Goal: Transaction & Acquisition: Purchase product/service

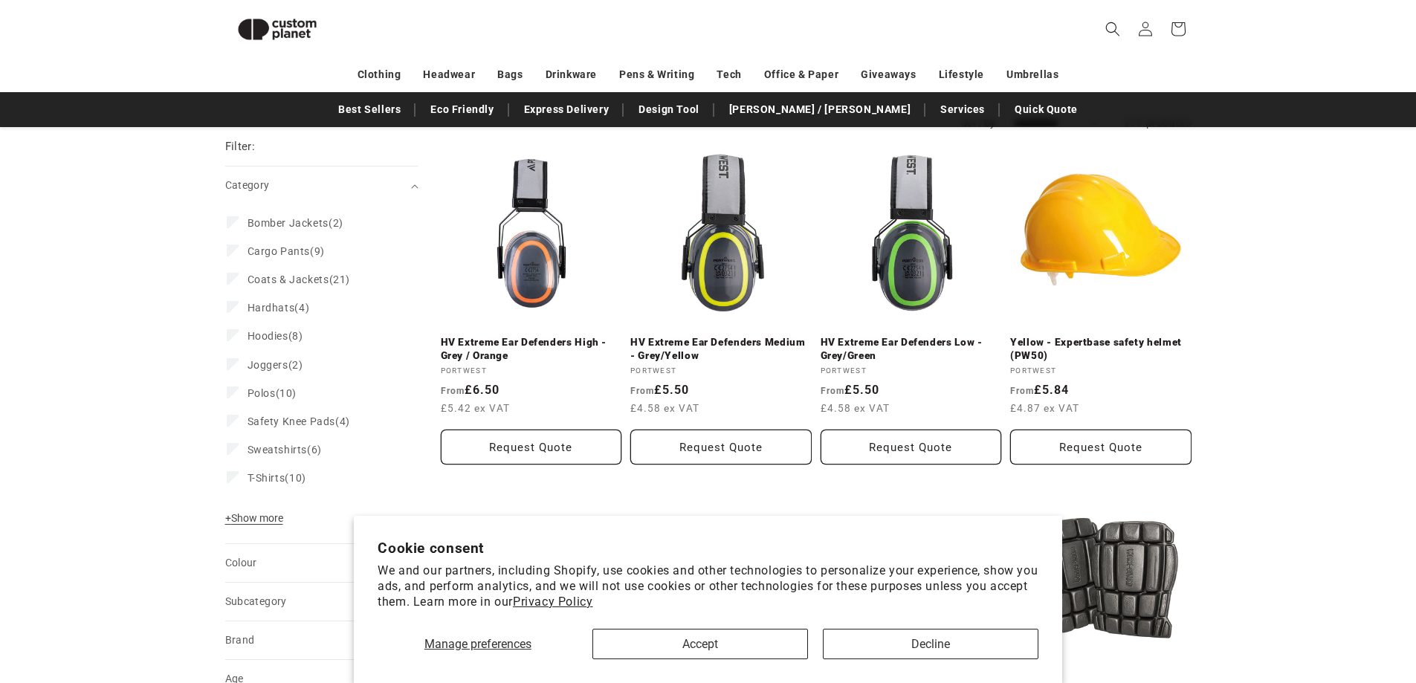
scroll to position [203, 0]
click at [649, 644] on button "Accept" at bounding box center [700, 644] width 216 height 30
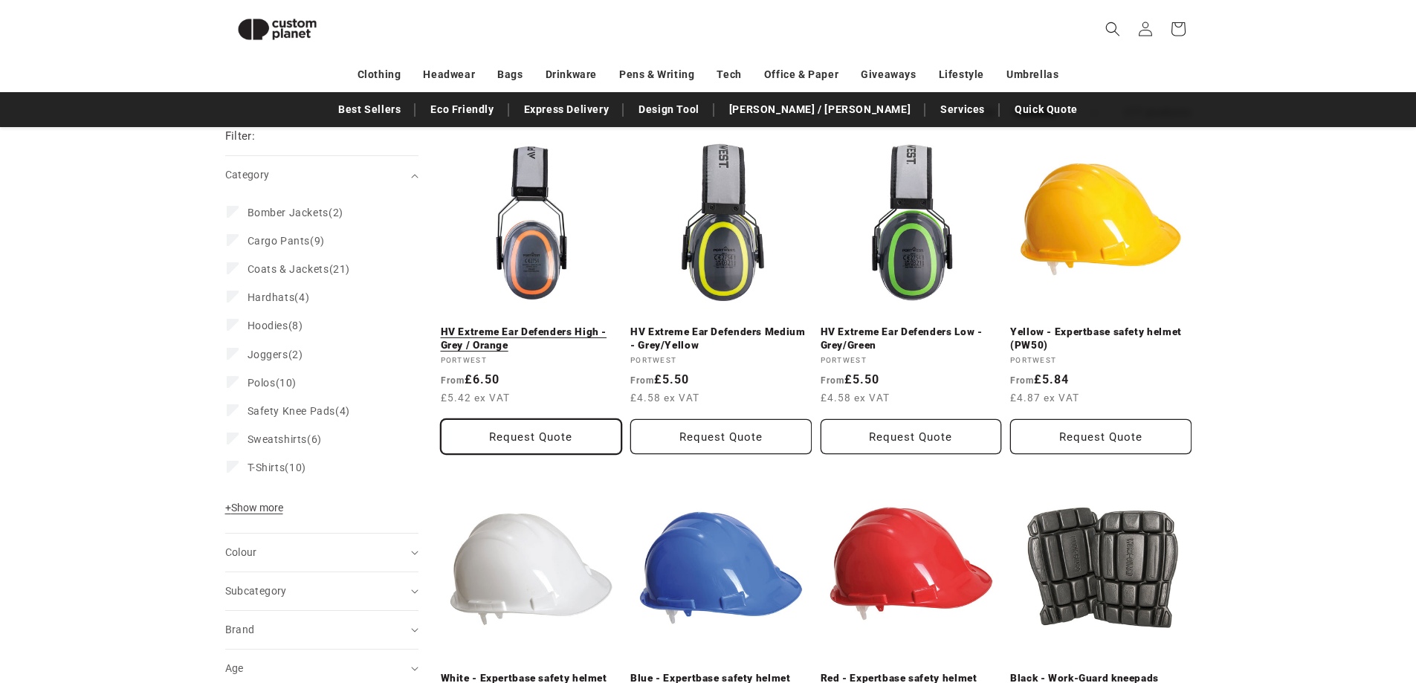
scroll to position [204, 0]
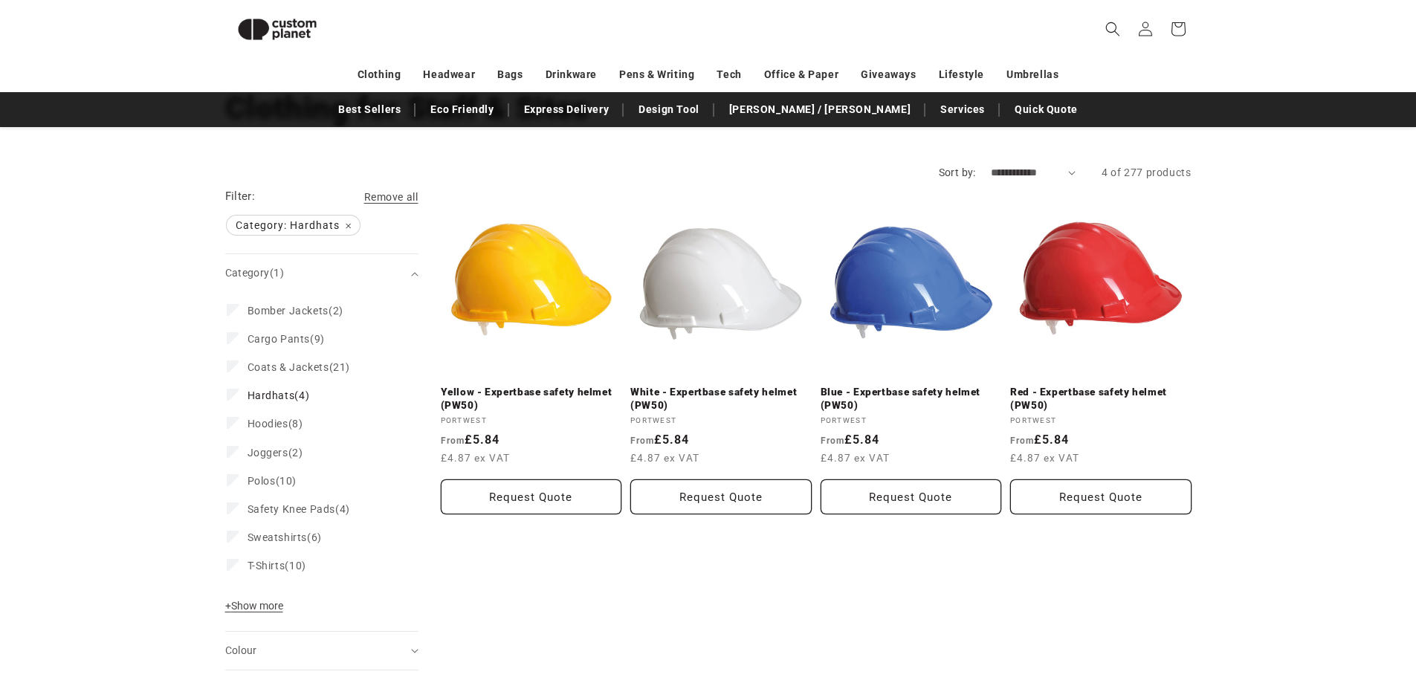
scroll to position [129, 0]
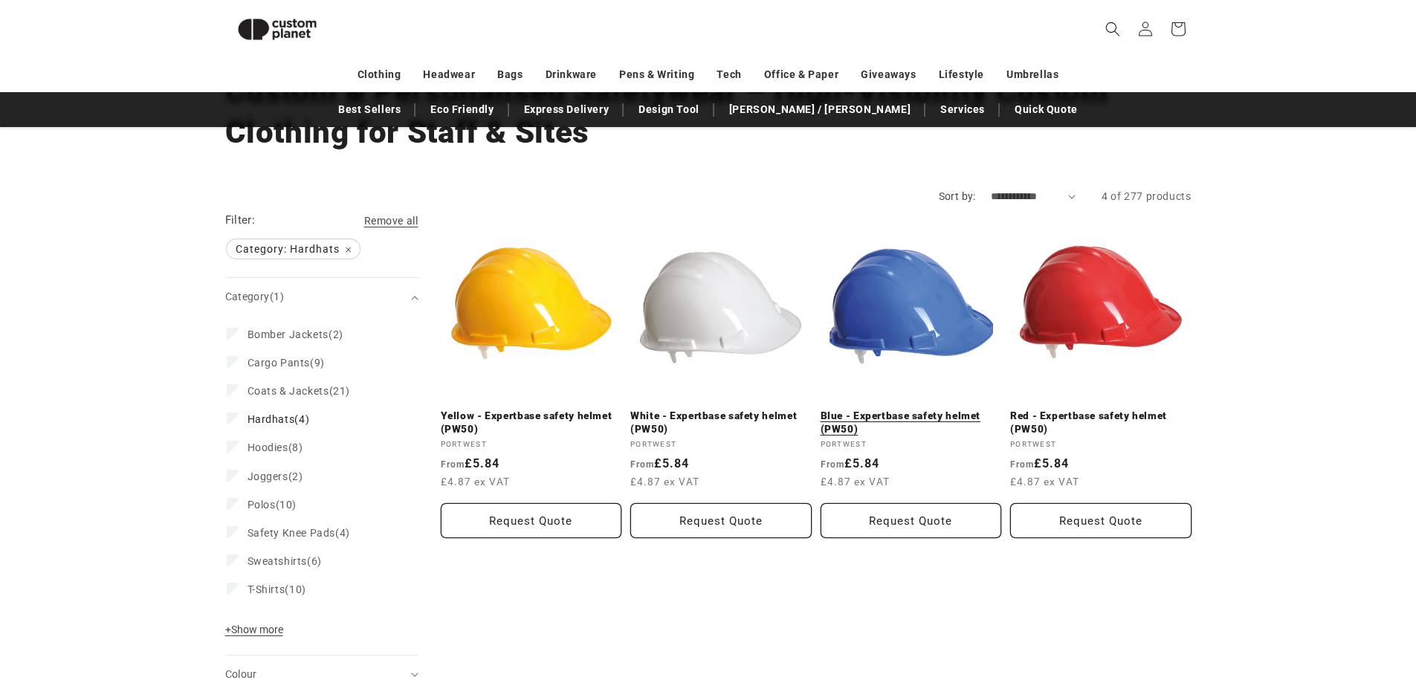
click at [911, 415] on link "Blue - Expertbase safety helmet (PW50)" at bounding box center [911, 423] width 181 height 26
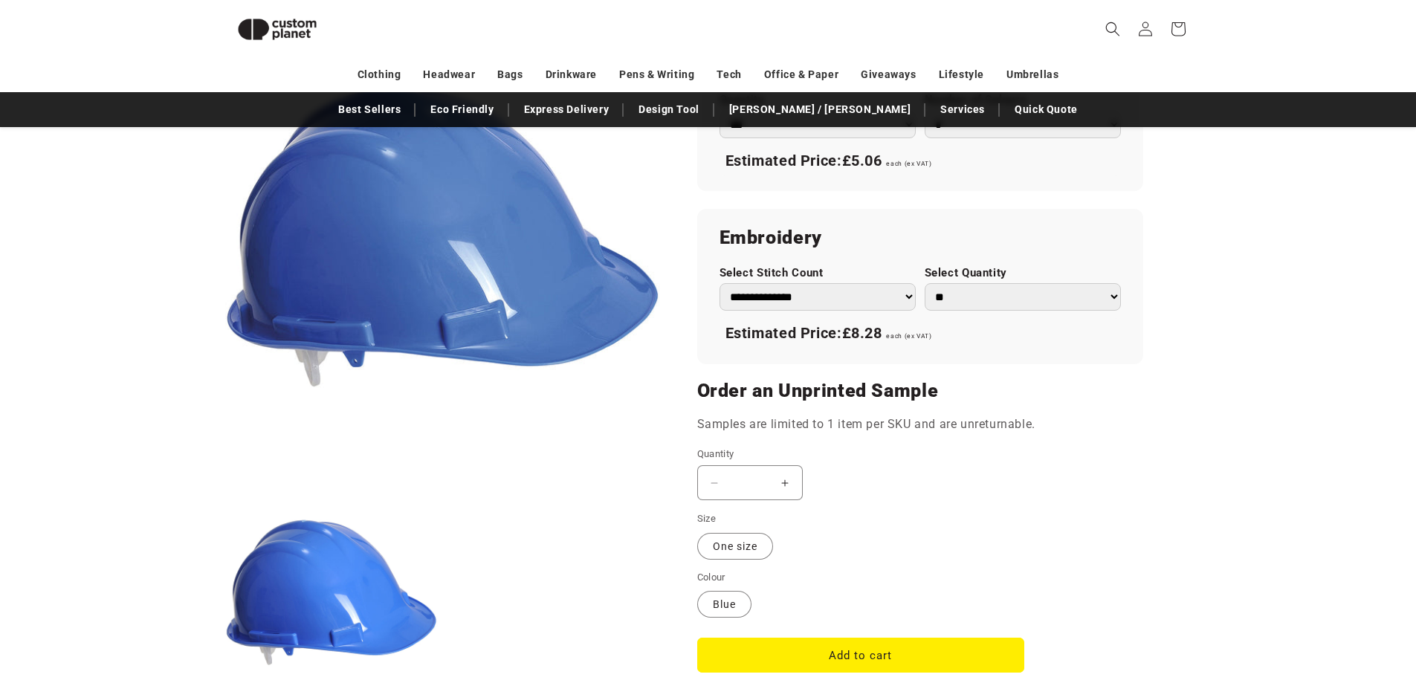
scroll to position [946, 0]
click at [862, 301] on select "**********" at bounding box center [817, 296] width 196 height 28
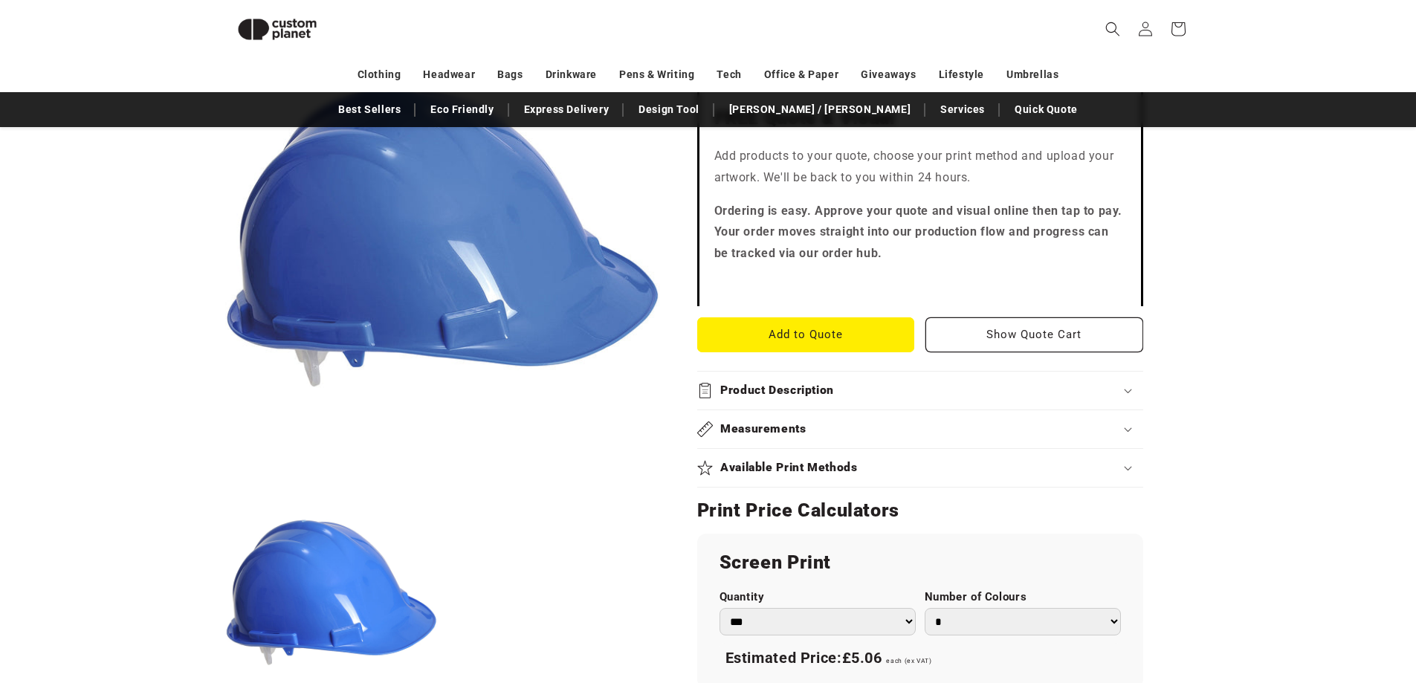
scroll to position [575, 0]
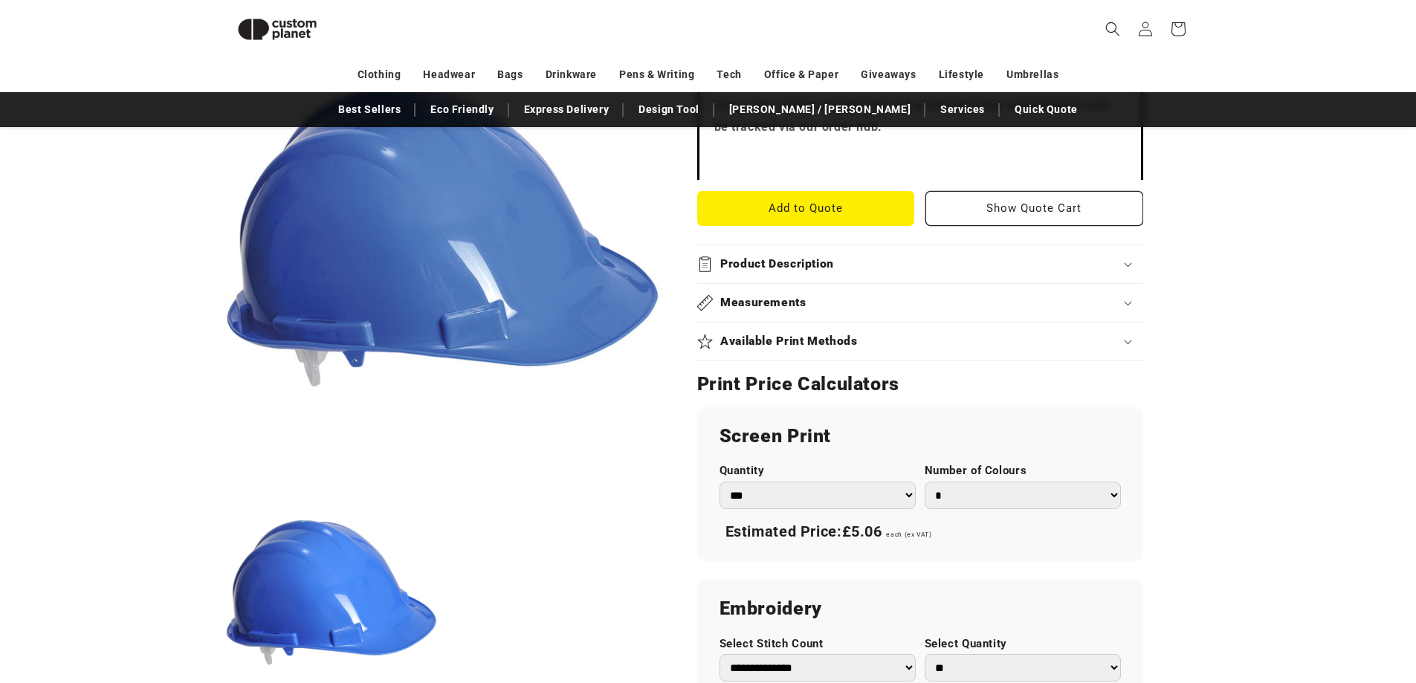
click at [886, 342] on div "Available Print Methods" at bounding box center [920, 342] width 446 height 16
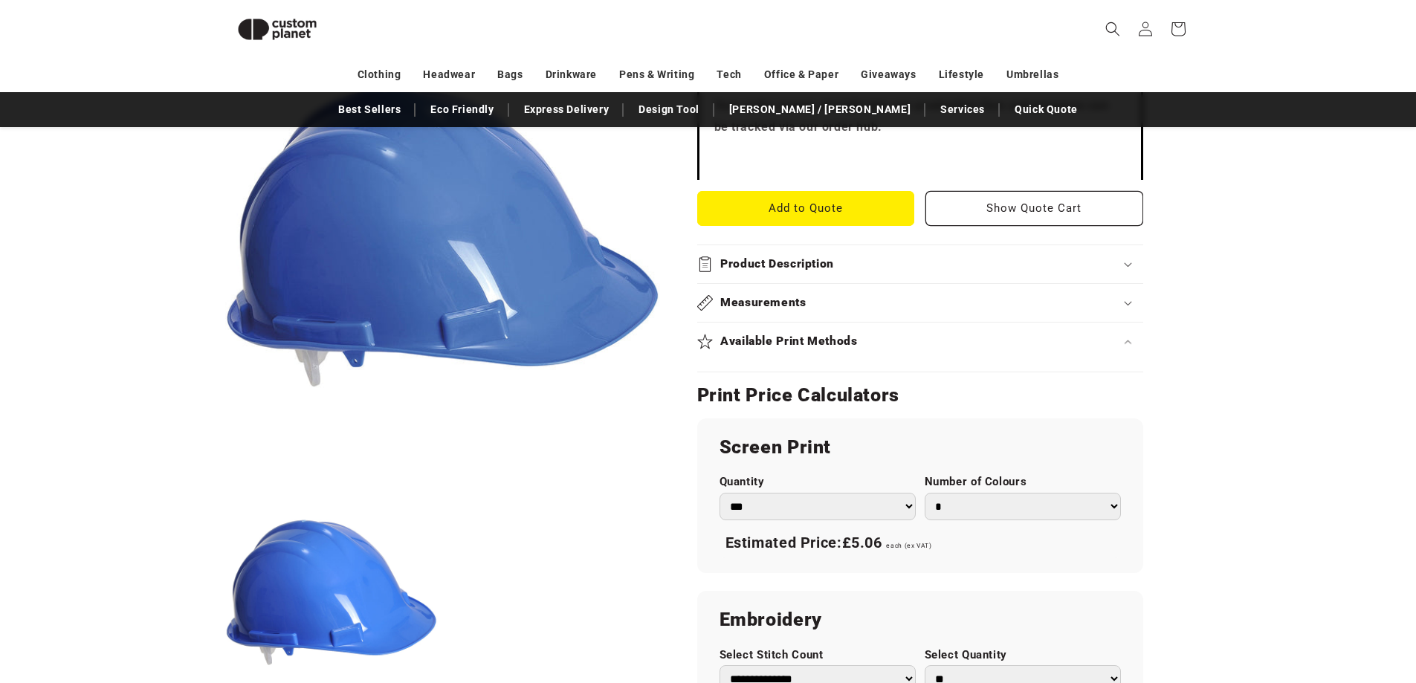
click at [886, 342] on div "Available Print Methods" at bounding box center [920, 342] width 446 height 16
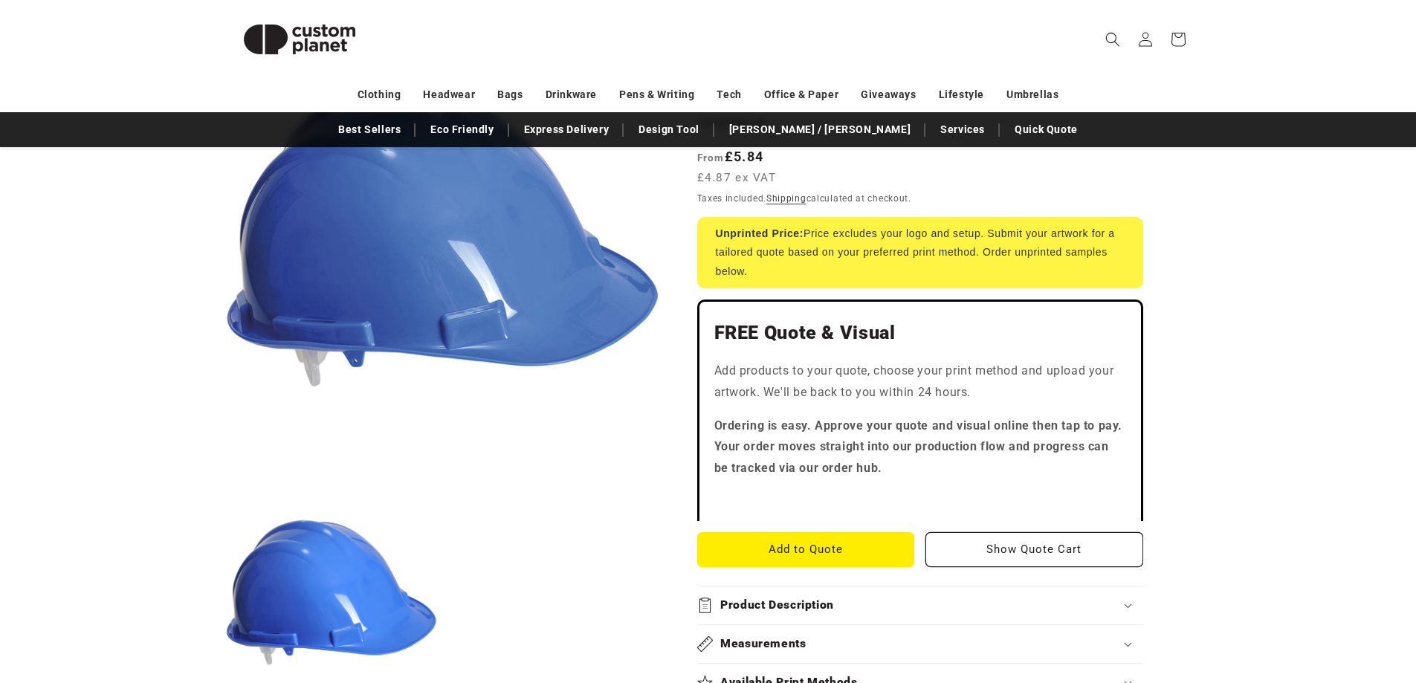
scroll to position [0, 0]
